Goal: Information Seeking & Learning: Learn about a topic

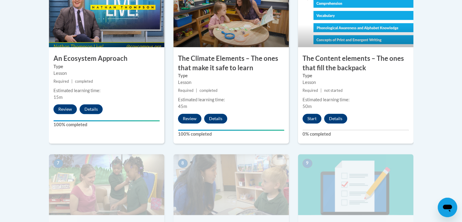
scroll to position [397, 0]
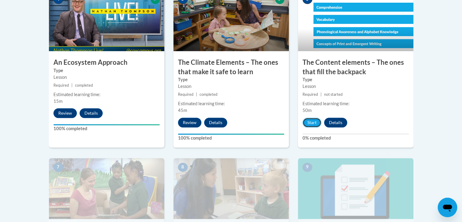
drag, startPoint x: 311, startPoint y: 125, endPoint x: 467, endPoint y: 103, distance: 157.1
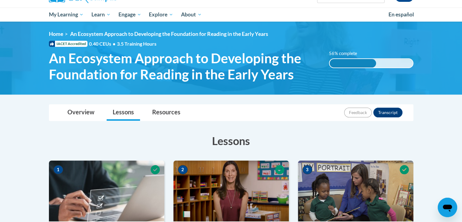
scroll to position [0, 0]
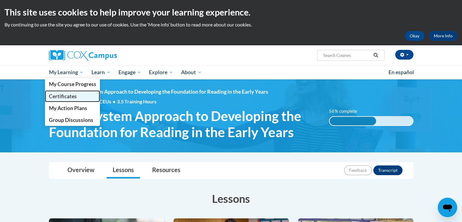
click at [69, 95] on span "Certificates" at bounding box center [63, 96] width 28 height 6
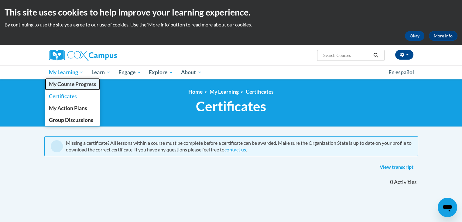
click at [80, 84] on span "My Course Progress" at bounding box center [72, 84] width 47 height 6
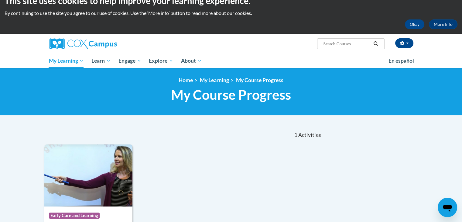
scroll to position [11, 0]
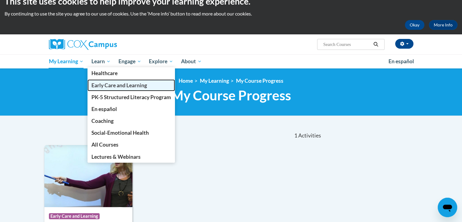
click at [106, 89] on link "Early Care and Learning" at bounding box center [132, 85] width 88 height 12
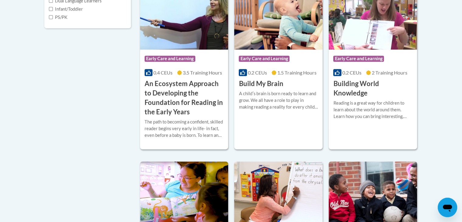
scroll to position [244, 0]
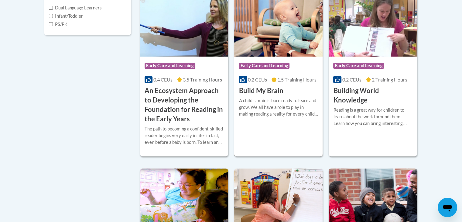
click at [286, 36] on img at bounding box center [278, 26] width 88 height 62
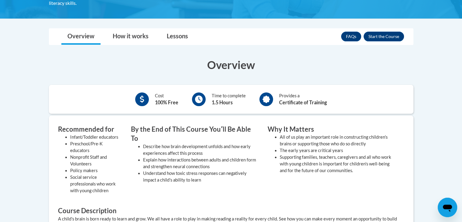
scroll to position [138, 0]
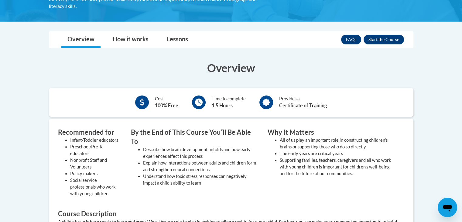
click at [180, 43] on link "Lessons" at bounding box center [177, 40] width 33 height 16
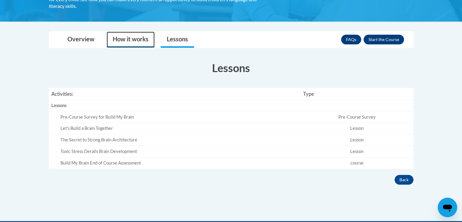
click at [124, 33] on link "How it works" at bounding box center [131, 40] width 48 height 16
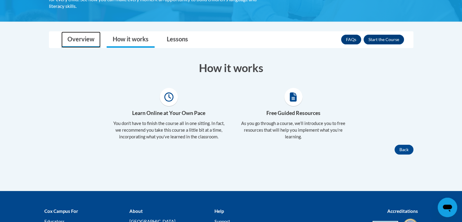
click at [75, 42] on link "Overview" at bounding box center [80, 40] width 39 height 16
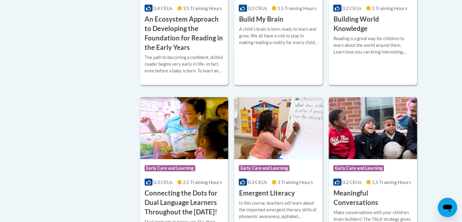
scroll to position [235, 0]
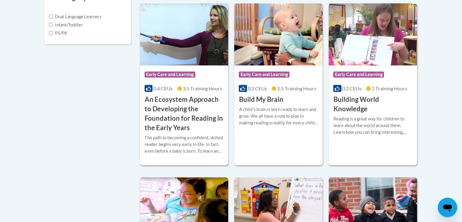
click at [173, 106] on h3 "An Ecosystem Approach to Developing the Foundation for Reading in the Early Yea…" at bounding box center [184, 113] width 79 height 37
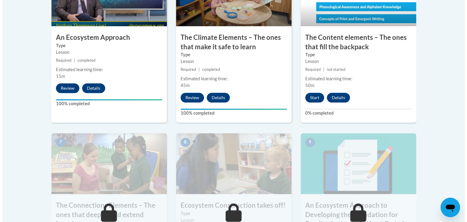
scroll to position [424, 0]
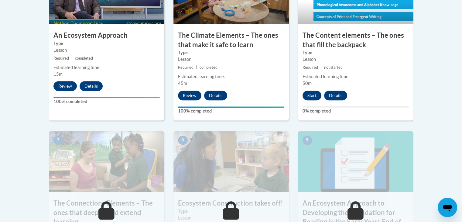
drag, startPoint x: 467, startPoint y: 50, endPoint x: 465, endPoint y: 154, distance: 104.0
click at [313, 93] on button "Start" at bounding box center [312, 96] width 19 height 10
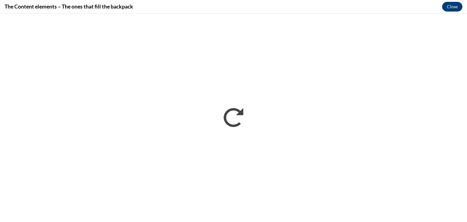
scroll to position [0, 0]
